Goal: Information Seeking & Learning: Learn about a topic

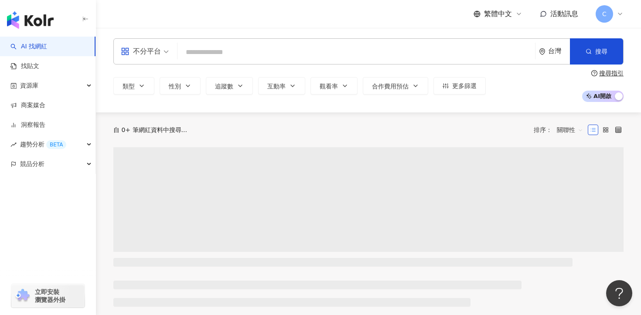
click at [619, 16] on icon at bounding box center [619, 13] width 7 height 7
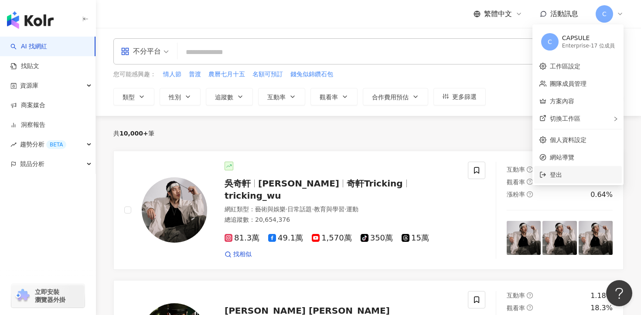
click at [562, 177] on span "登出" at bounding box center [583, 175] width 67 height 10
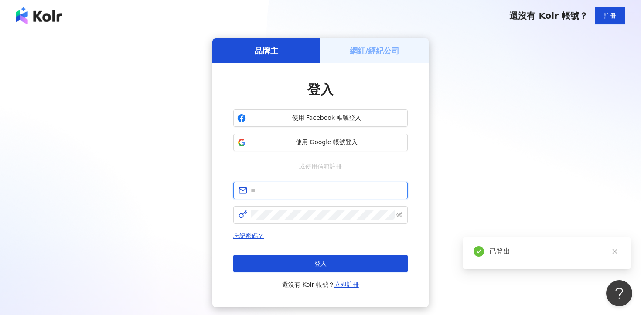
type input "**********"
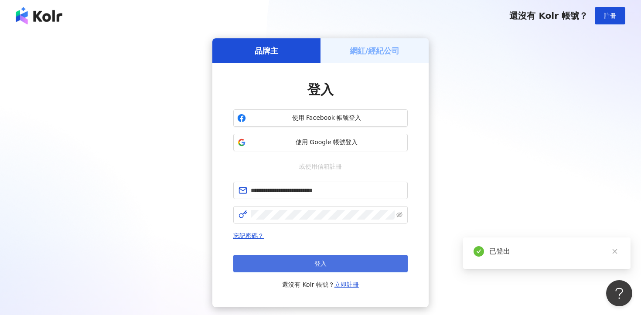
click at [295, 261] on button "登入" at bounding box center [320, 263] width 174 height 17
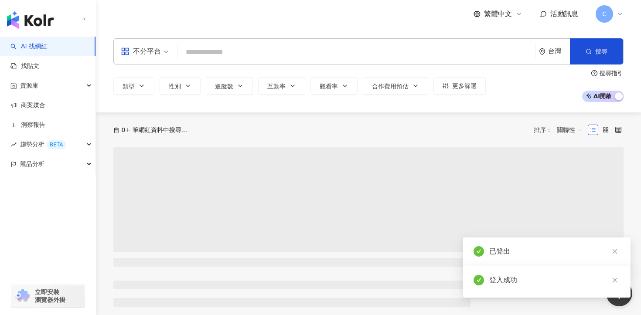
click at [146, 55] on div "不分平台" at bounding box center [141, 51] width 40 height 14
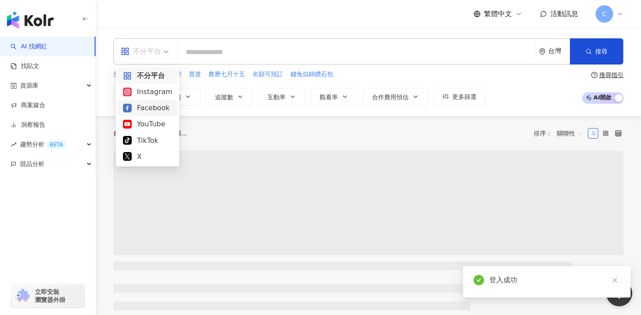
click at [142, 95] on div "Instagram" at bounding box center [147, 91] width 49 height 11
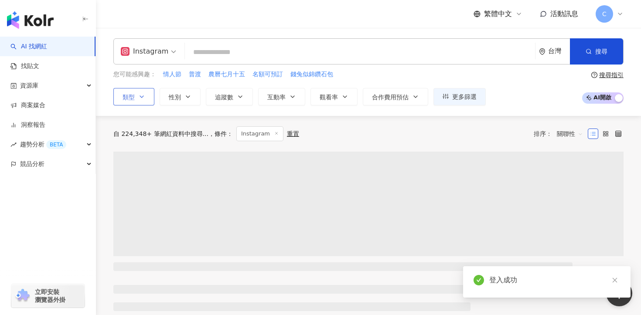
click at [137, 98] on button "類型" at bounding box center [133, 96] width 41 height 17
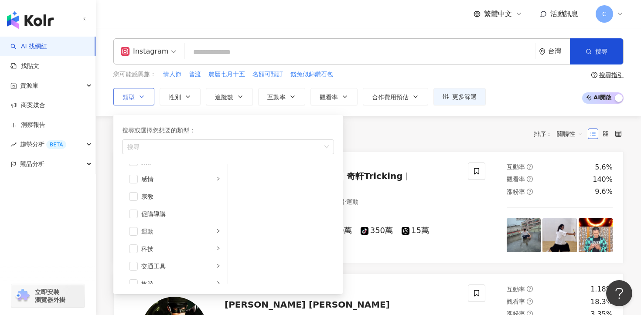
scroll to position [302, 0]
click at [217, 258] on icon "right" at bounding box center [217, 255] width 5 height 5
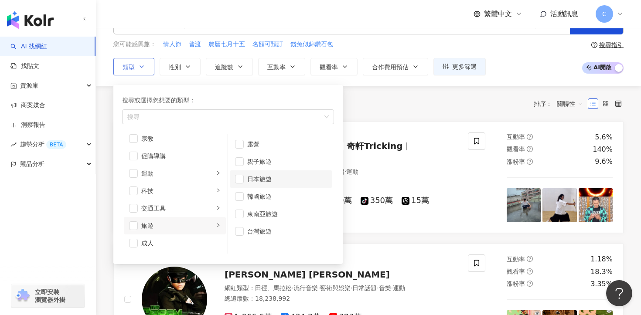
scroll to position [32, 0]
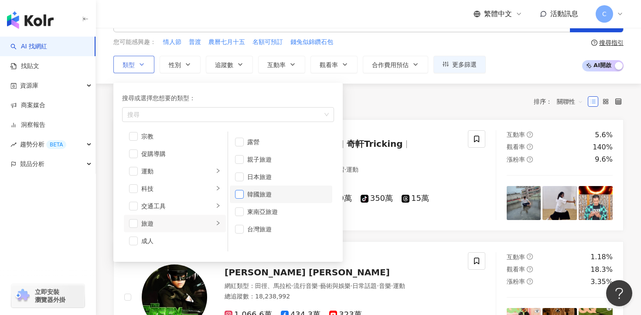
click at [241, 193] on span "button" at bounding box center [239, 194] width 9 height 9
click at [239, 65] on icon "button" at bounding box center [239, 65] width 3 height 2
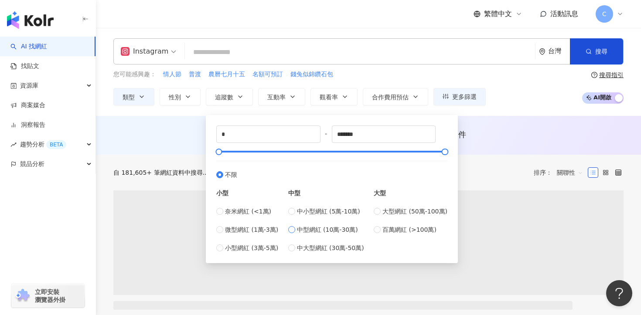
click at [300, 234] on span "中型網紅 (10萬-30萬)" at bounding box center [327, 230] width 61 height 10
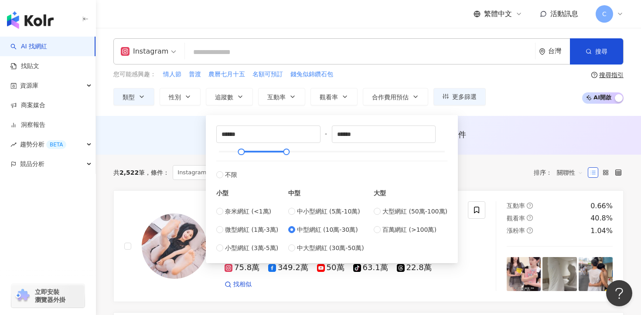
type input "******"
click at [292, 88] on button "互動率" at bounding box center [281, 96] width 47 height 17
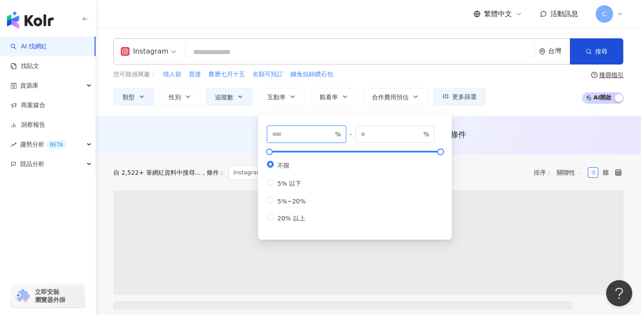
click at [278, 137] on input "number" at bounding box center [302, 134] width 61 height 10
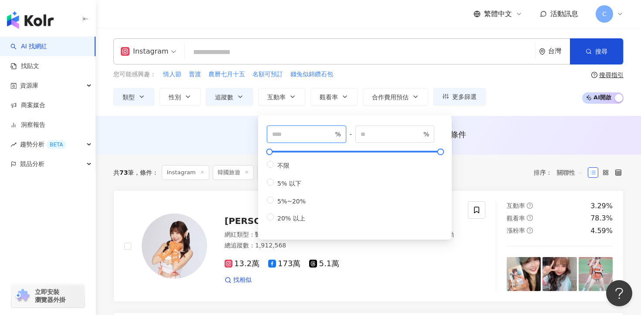
type input "*"
click at [341, 108] on div "Instagram 台灣 搜尋 您可能感興趣： 情人節 普渡 農曆七月十五 名額可預訂 錢兔似錦鑽石包 類型 性別 追蹤數 互動率 觀看率 合作費用預估 更多…" at bounding box center [368, 72] width 545 height 88
click at [341, 105] on div "Instagram 台灣 搜尋 您可能感興趣： 情人節 普渡 農曆七月十五 名額可預訂 錢兔似錦鑽石包 類型 性別 追蹤數 互動率 觀看率 合作費用預估 更多…" at bounding box center [368, 72] width 545 height 88
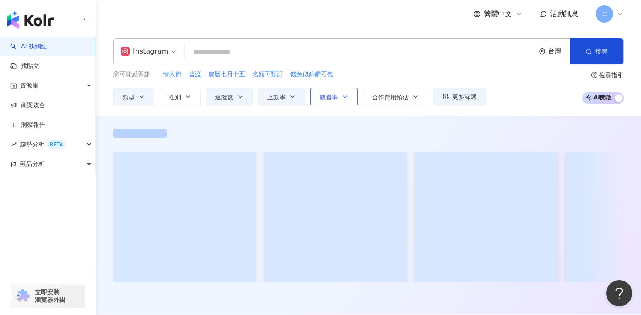
click at [337, 99] on span "觀看率" at bounding box center [328, 97] width 18 height 7
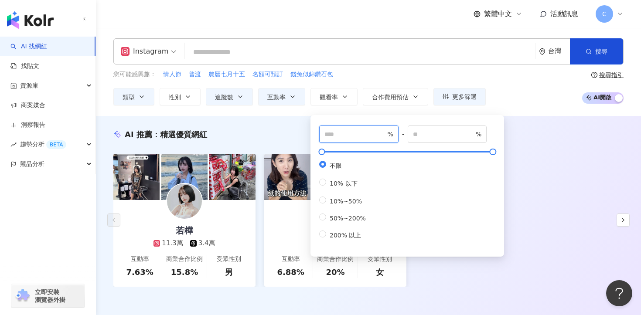
click at [332, 132] on input "number" at bounding box center [354, 134] width 61 height 10
type input "***"
click at [519, 90] on div "您可能感興趣： 情人節 普渡 農曆七月十五 名額可預訂 錢兔似錦鑽石包 類型 性別 追蹤數 互動率 觀看率 合作費用預估 更多篩選 ****** - ****…" at bounding box center [368, 88] width 510 height 36
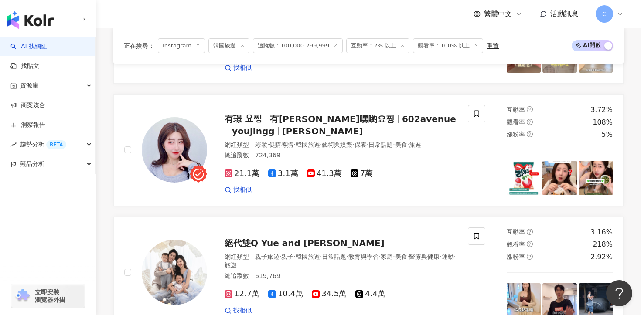
scroll to position [400, 0]
